Goal: Find specific page/section: Find specific page/section

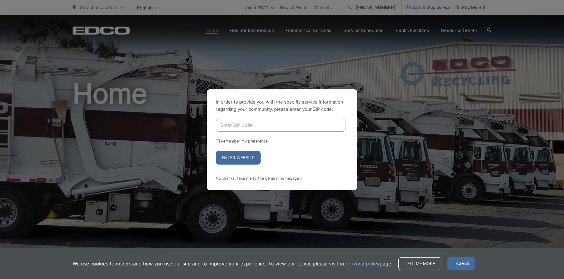
click at [282, 120] on input "Enter ZIP Code" at bounding box center [281, 125] width 130 height 13
type input "92084"
click at [216, 150] on button "Enter Website" at bounding box center [238, 157] width 45 height 14
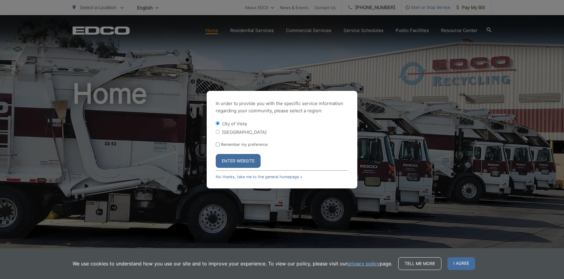
click at [235, 162] on button "Enter Website" at bounding box center [238, 161] width 45 height 14
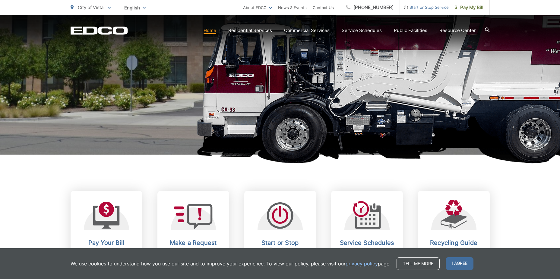
scroll to position [121, 0]
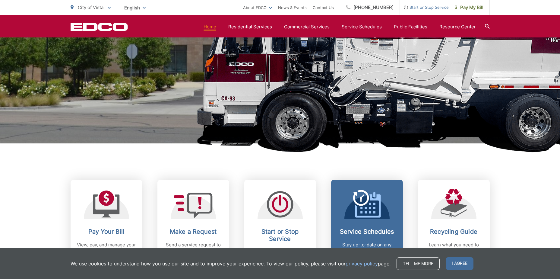
click at [361, 209] on icon at bounding box center [367, 204] width 28 height 28
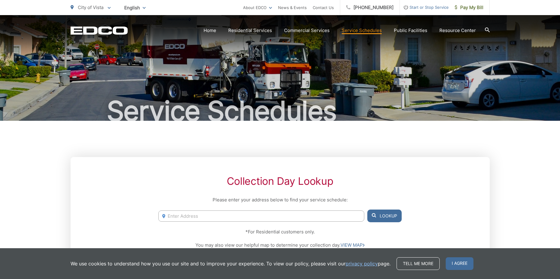
click at [177, 218] on input "Enter Address" at bounding box center [261, 215] width 206 height 11
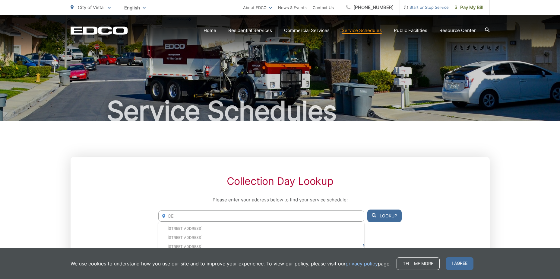
type input "C"
click at [188, 227] on li "1619 Foothill Dr, Vista, CA, 92084" at bounding box center [261, 228] width 206 height 9
type input "1619 Foothill Dr, Vista, CA, 92084"
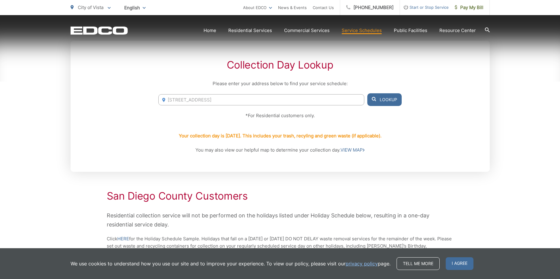
scroll to position [121, 0]
